Goal: Check status

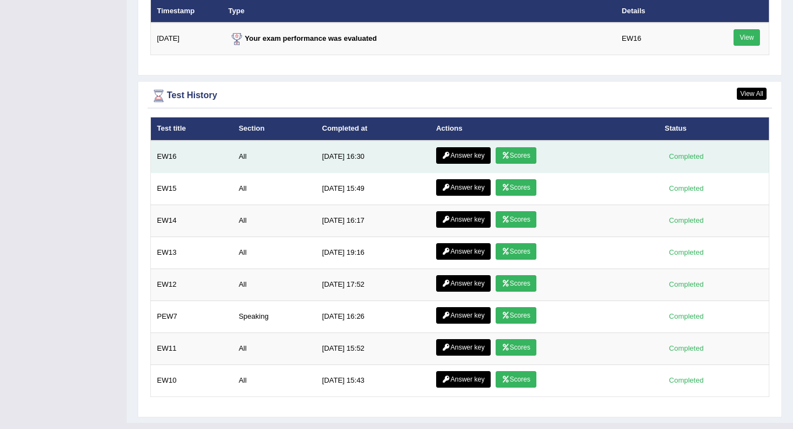
scroll to position [1394, 0]
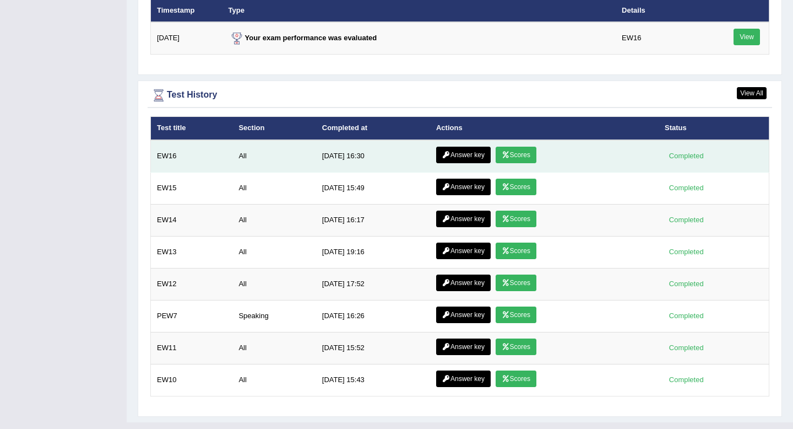
click at [522, 158] on link "Scores" at bounding box center [516, 155] width 41 height 17
click at [460, 156] on link "Answer key" at bounding box center [463, 155] width 55 height 17
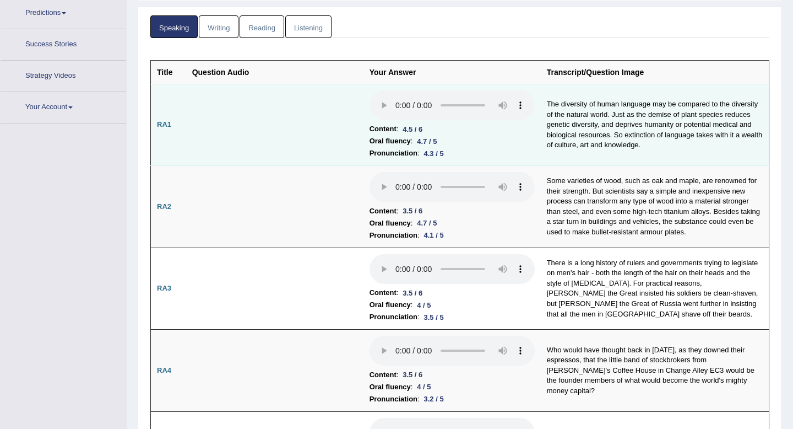
scroll to position [169, 0]
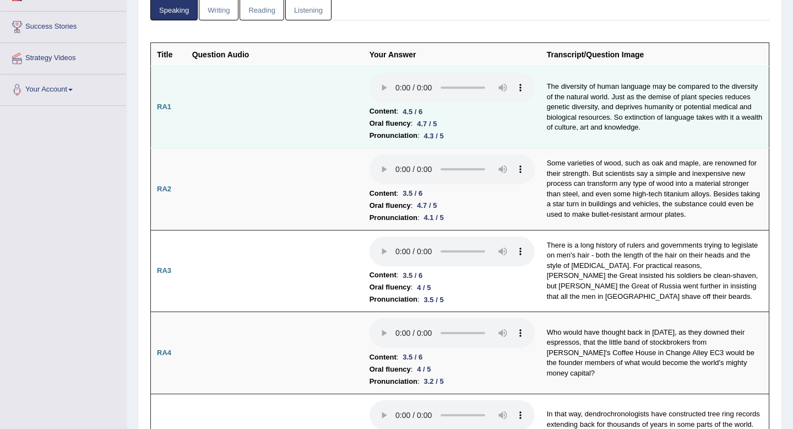
click at [385, 108] on b "Content" at bounding box center [383, 111] width 27 height 12
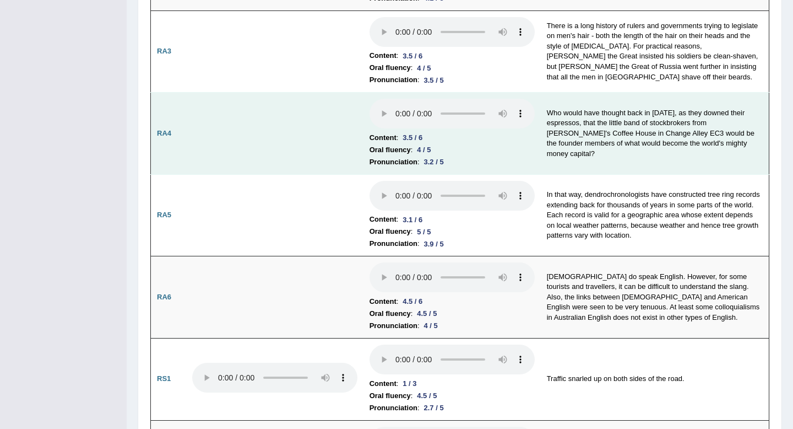
scroll to position [390, 0]
